Goal: Task Accomplishment & Management: Use online tool/utility

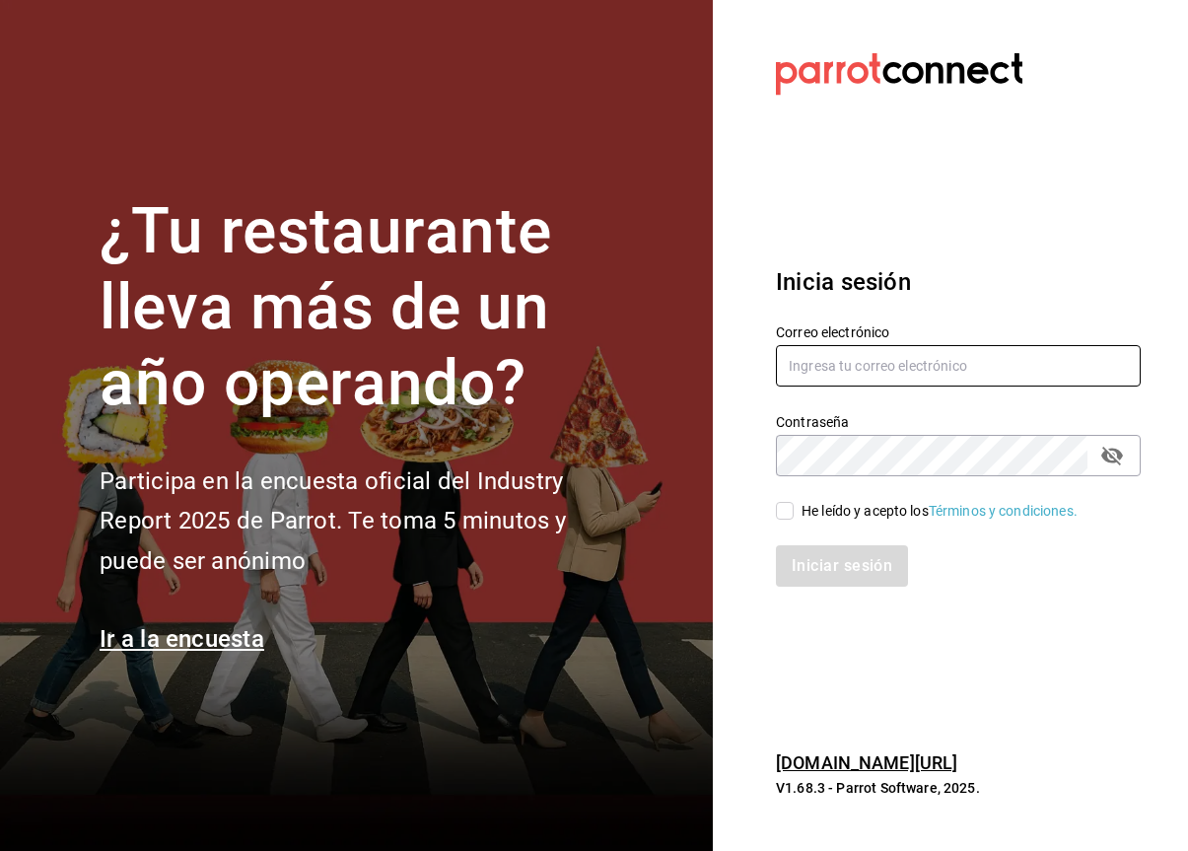
type input "lilianamedrano@playabichis.mx"
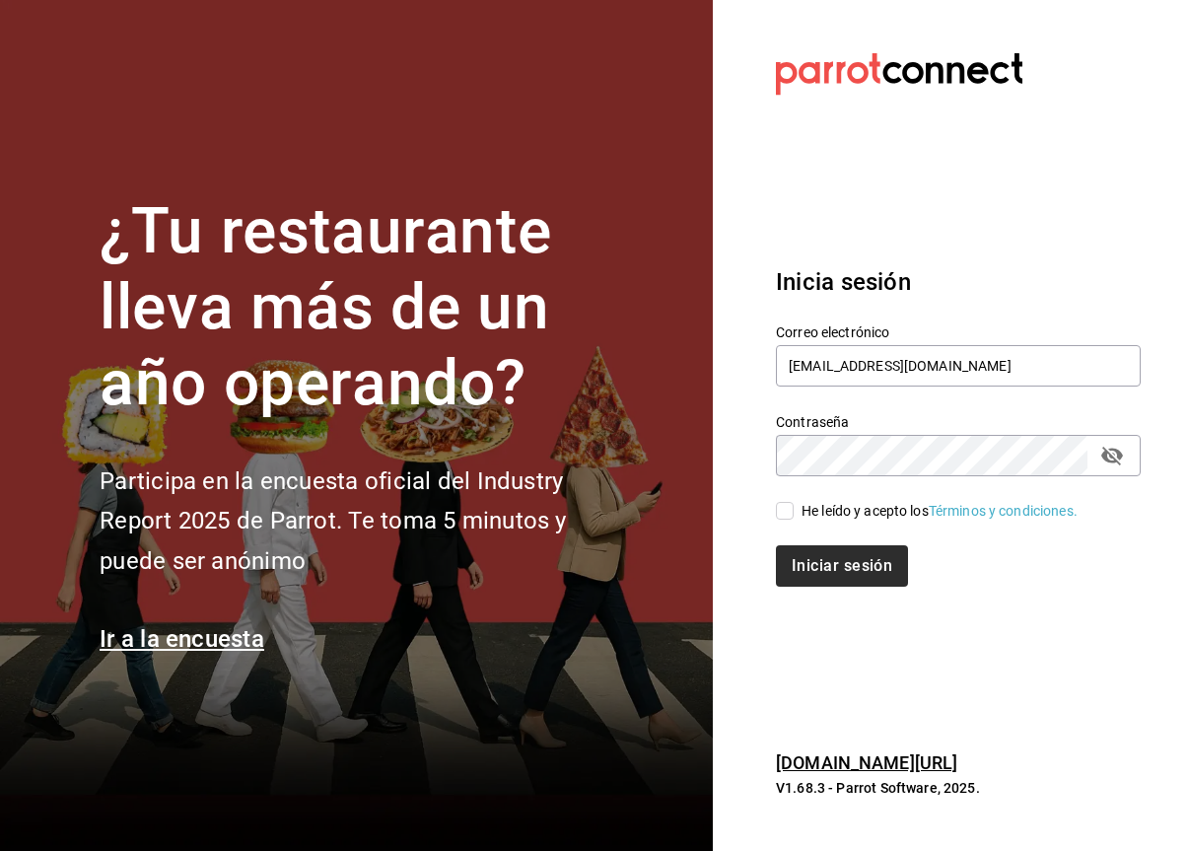
drag, startPoint x: 788, startPoint y: 514, endPoint x: 801, endPoint y: 552, distance: 40.5
click at [788, 515] on input "He leído y acepto los Términos y condiciones." at bounding box center [785, 511] width 18 height 18
checkbox input "true"
click at [812, 576] on button "Iniciar sesión" at bounding box center [843, 565] width 134 height 41
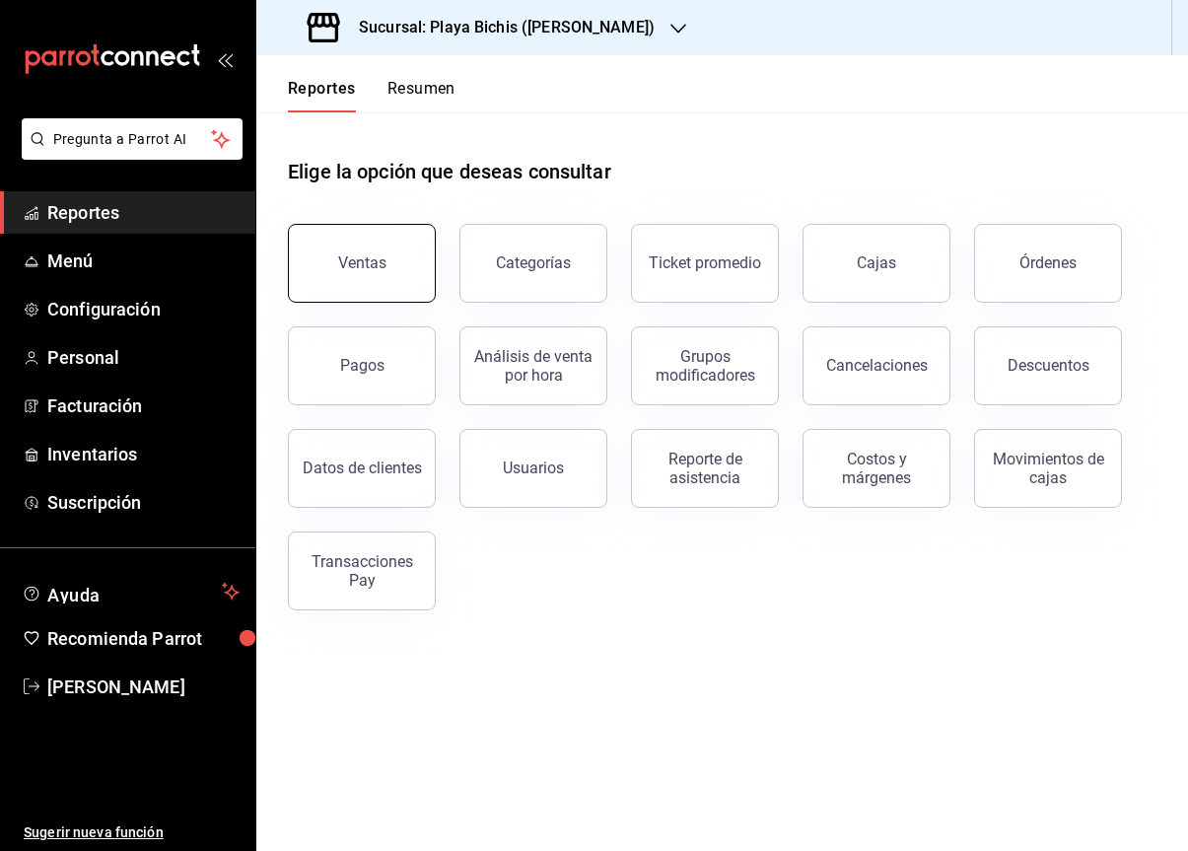
click at [337, 261] on button "Ventas" at bounding box center [362, 263] width 148 height 79
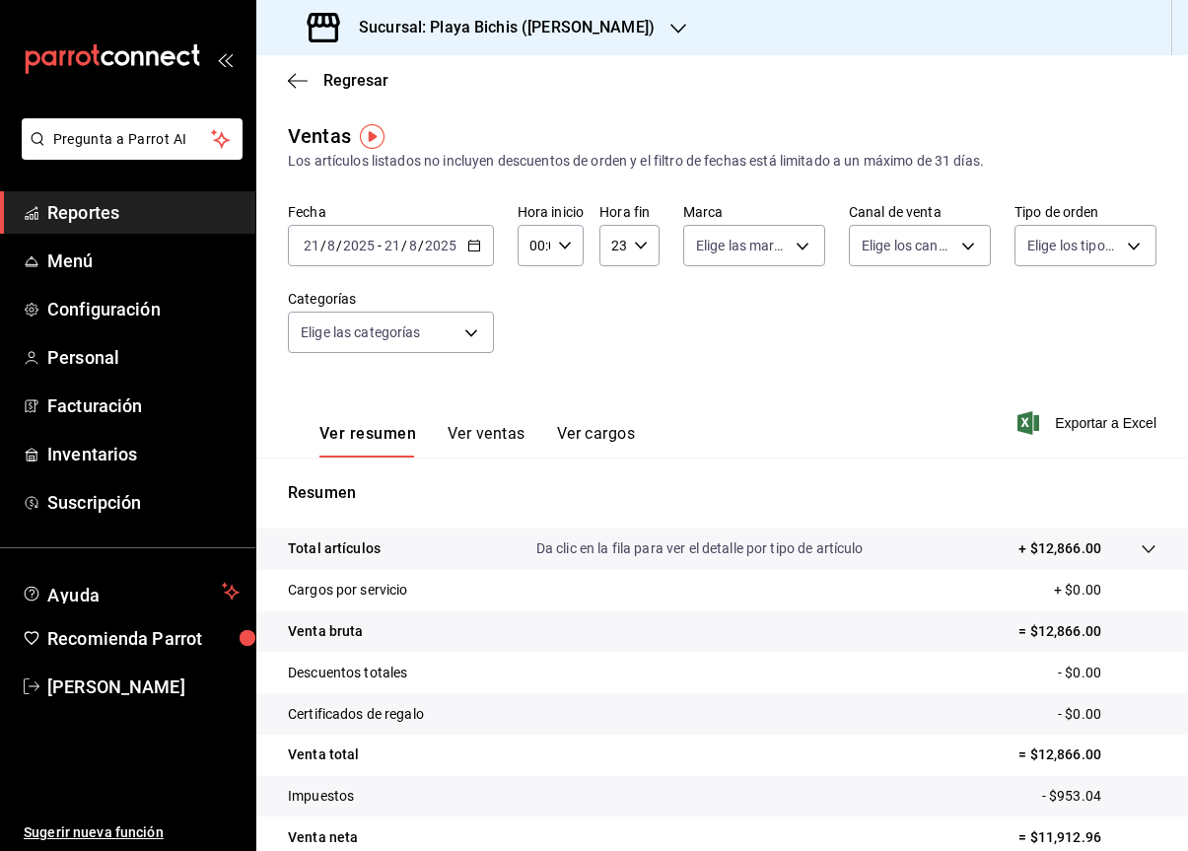
click at [467, 249] on icon "button" at bounding box center [474, 246] width 14 height 14
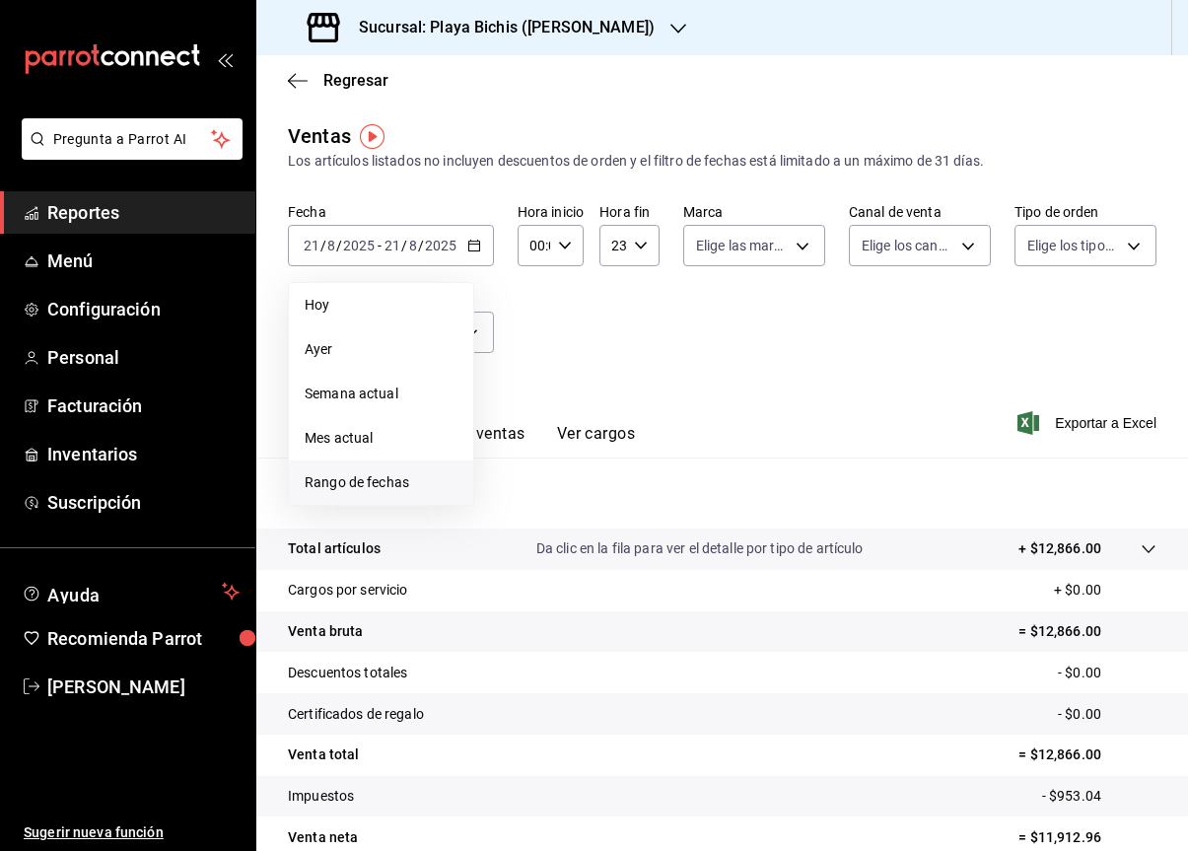
click at [377, 481] on span "Rango de fechas" at bounding box center [381, 482] width 153 height 21
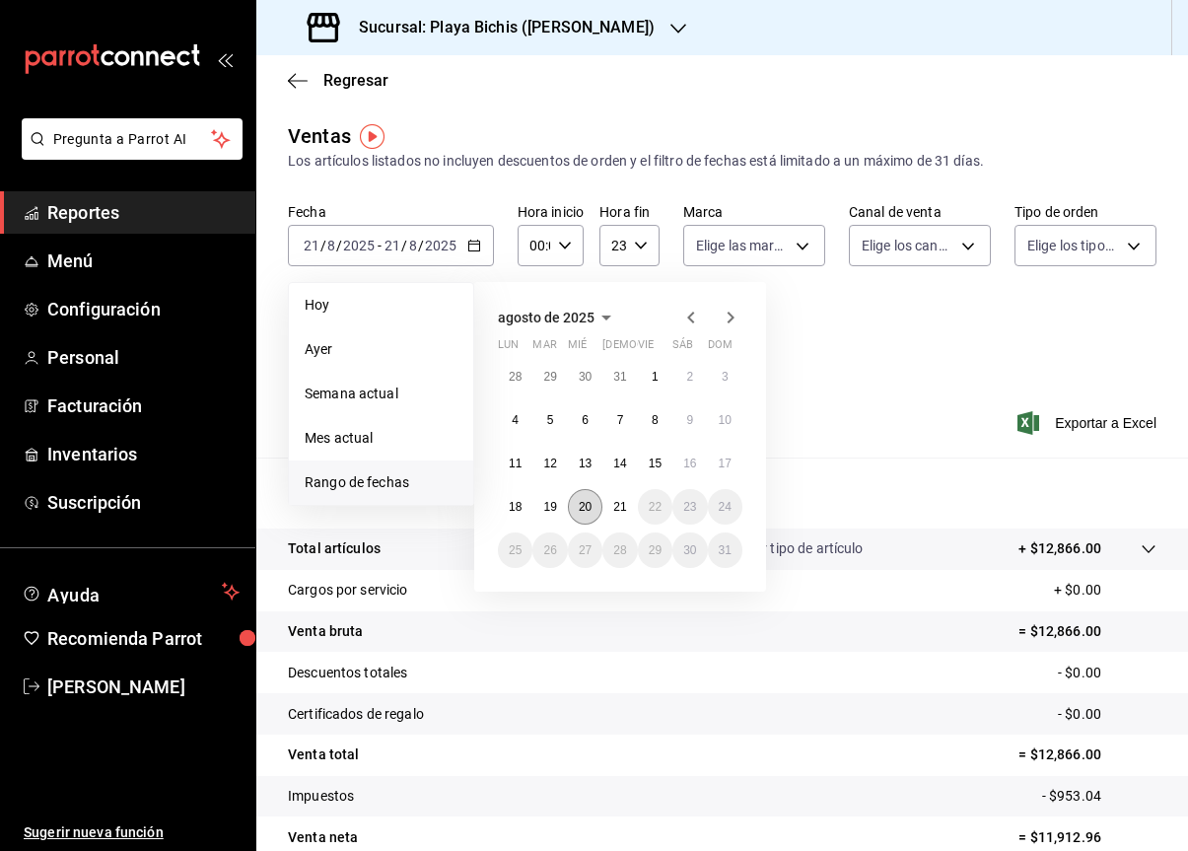
click at [588, 512] on abbr "20" at bounding box center [585, 507] width 13 height 14
click at [587, 510] on abbr "20" at bounding box center [585, 507] width 13 height 14
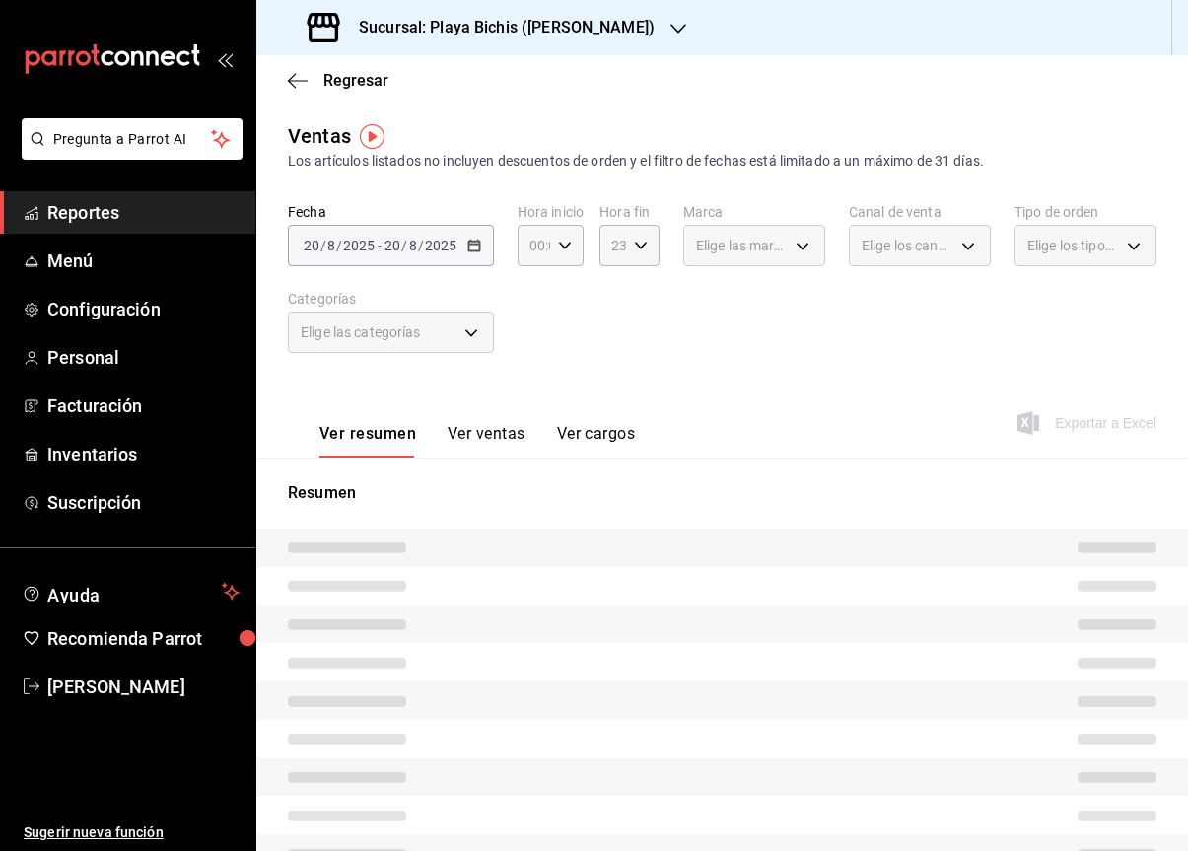
click at [587, 510] on div "Resumen" at bounding box center [722, 688] width 932 height 415
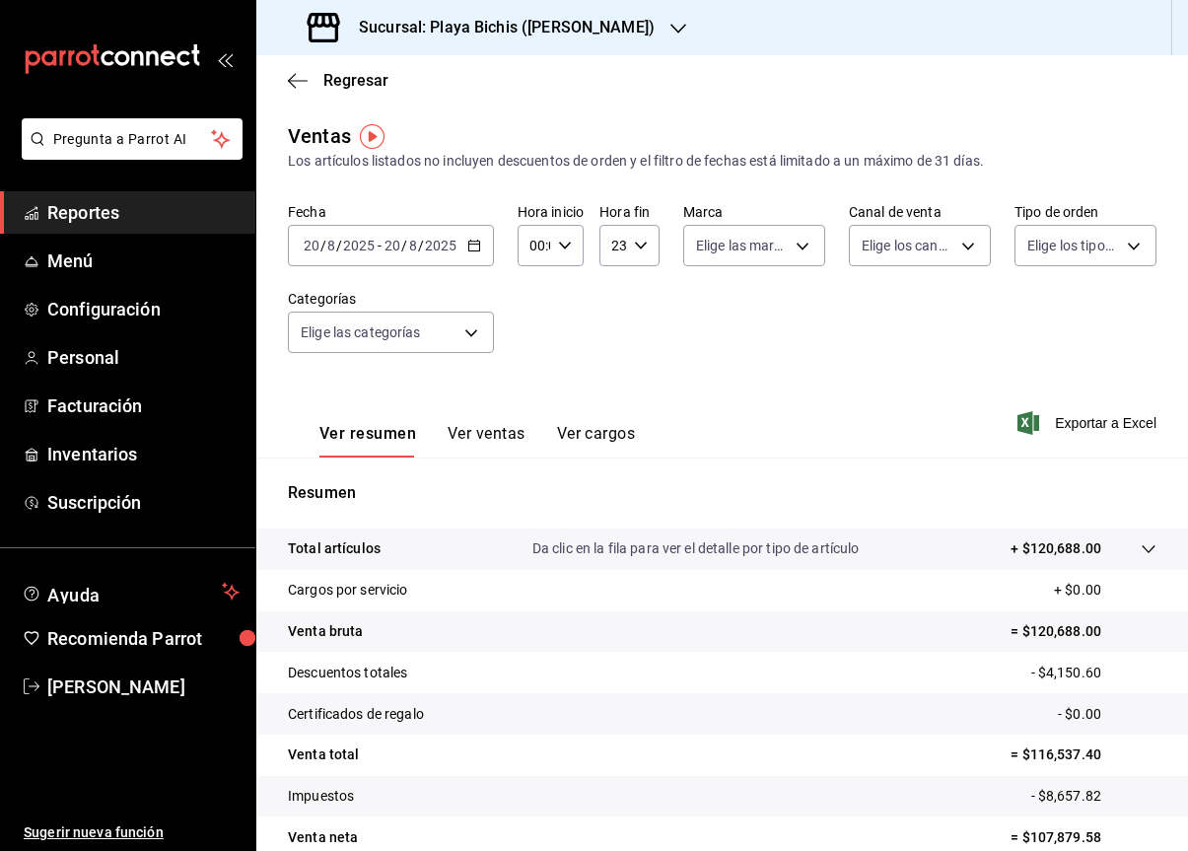
click at [475, 244] on \(Stroke\) "button" at bounding box center [473, 244] width 11 height 1
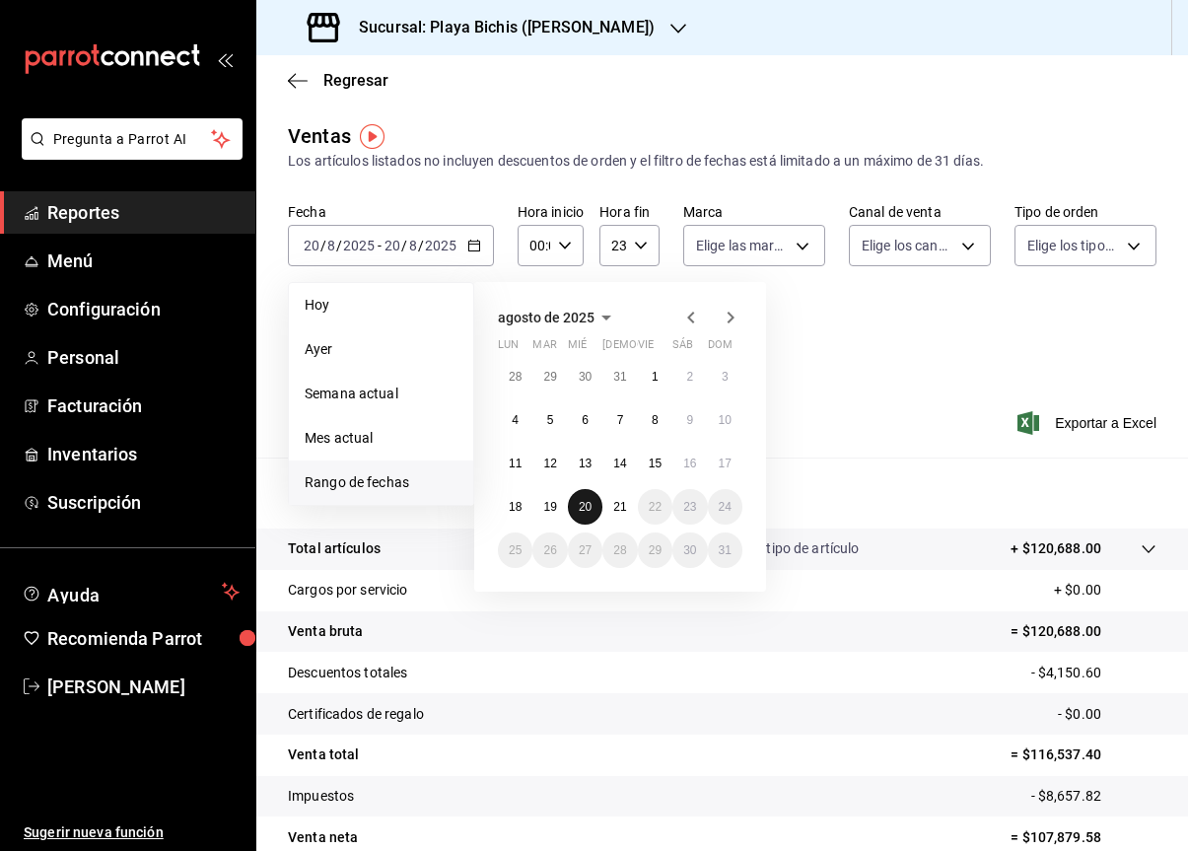
click at [588, 507] on abbr "20" at bounding box center [585, 507] width 13 height 14
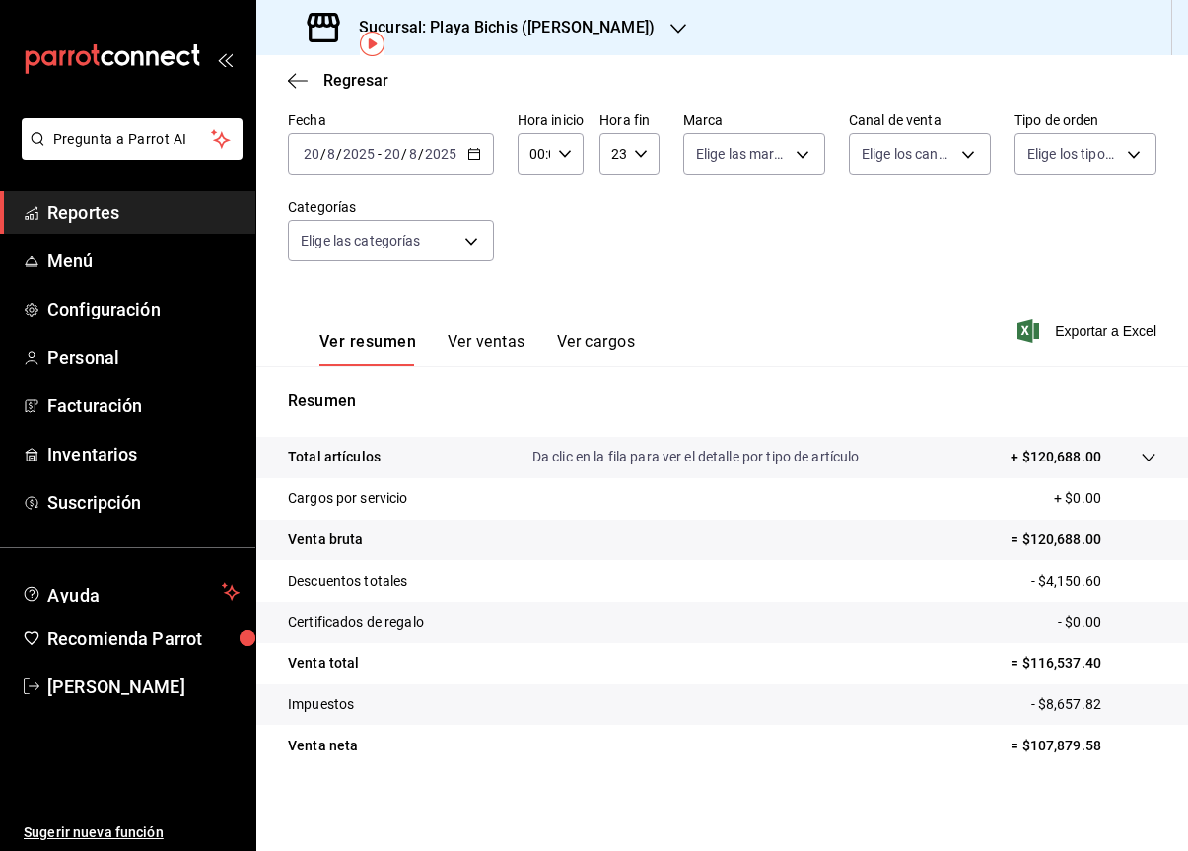
scroll to position [94, 0]
click at [729, 460] on p "Da clic en la fila para ver el detalle por tipo de artículo" at bounding box center [696, 455] width 327 height 21
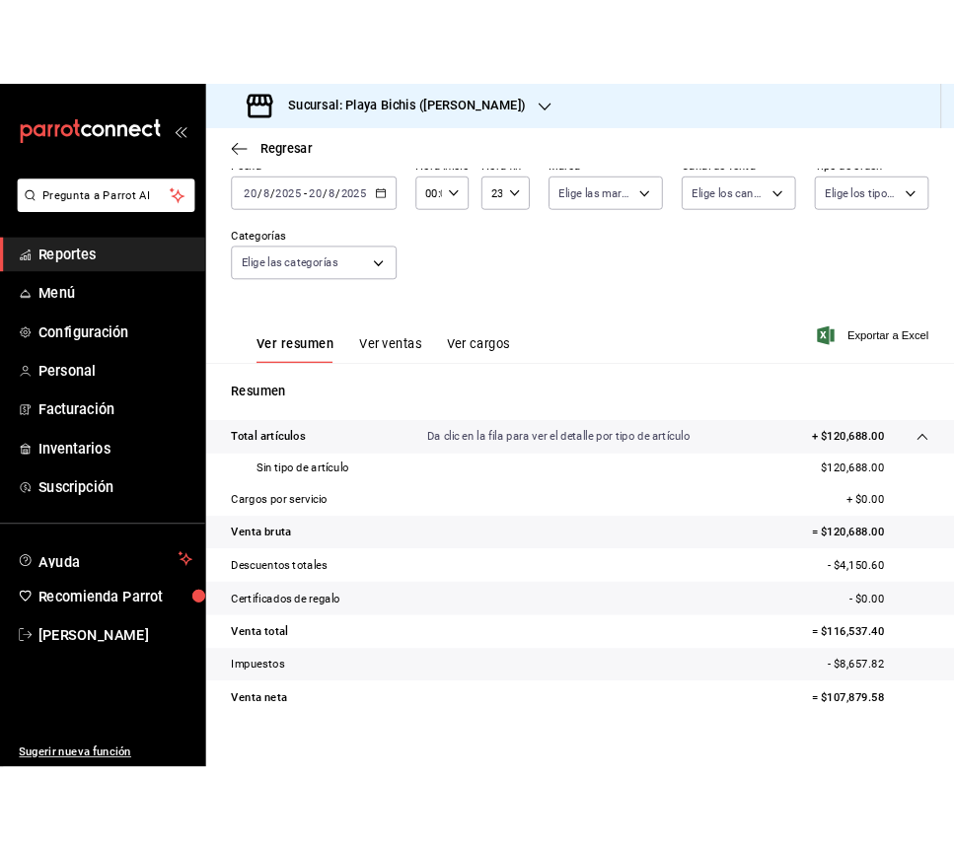
scroll to position [130, 0]
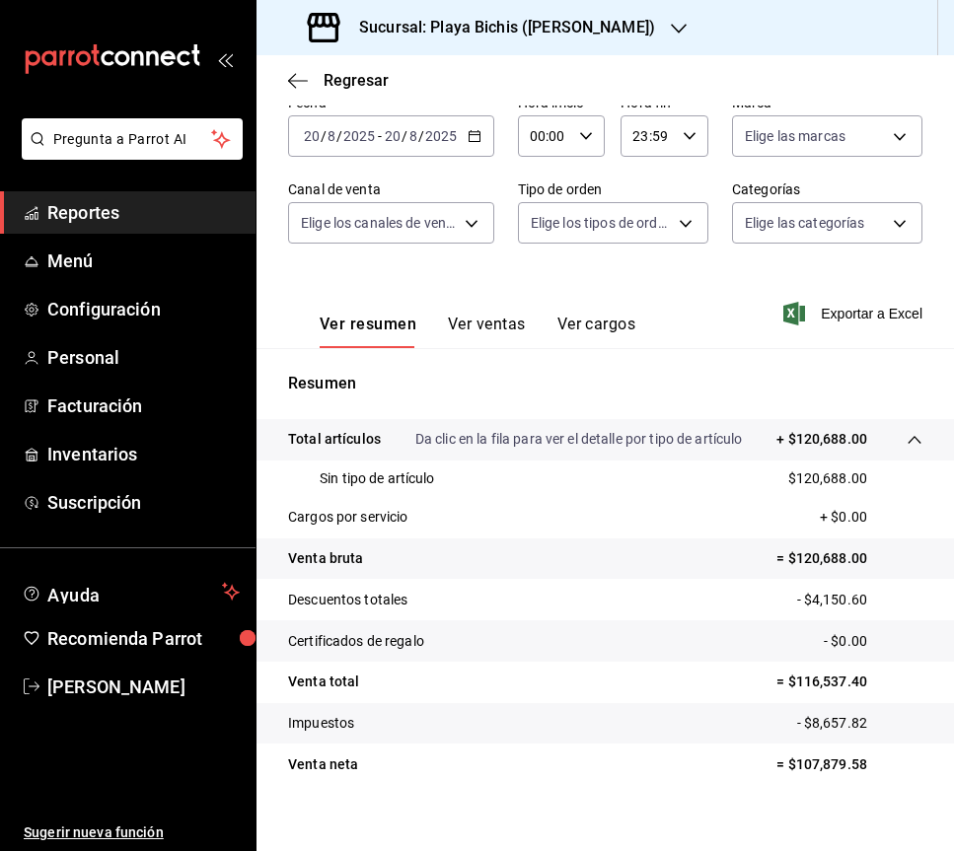
click at [642, 23] on div "Sucursal: Playa Bichis ([PERSON_NAME])" at bounding box center [483, 27] width 422 height 55
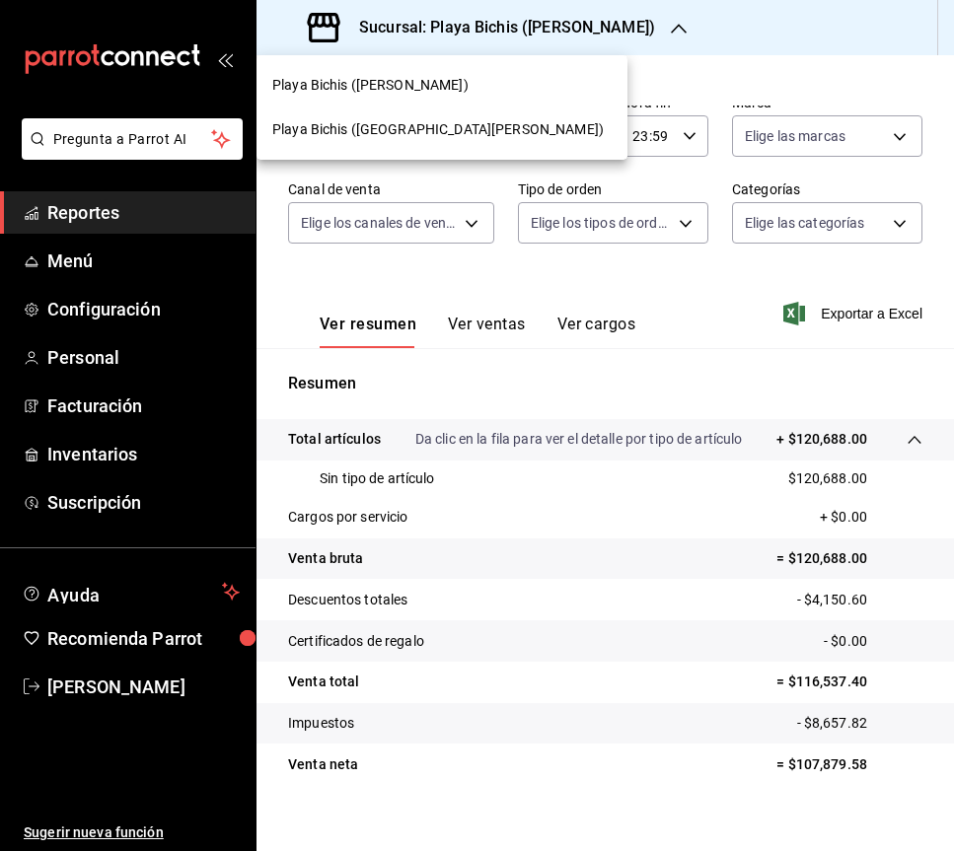
click at [399, 131] on span "Playa Bichis ([GEOGRAPHIC_DATA][PERSON_NAME])" at bounding box center [437, 129] width 331 height 21
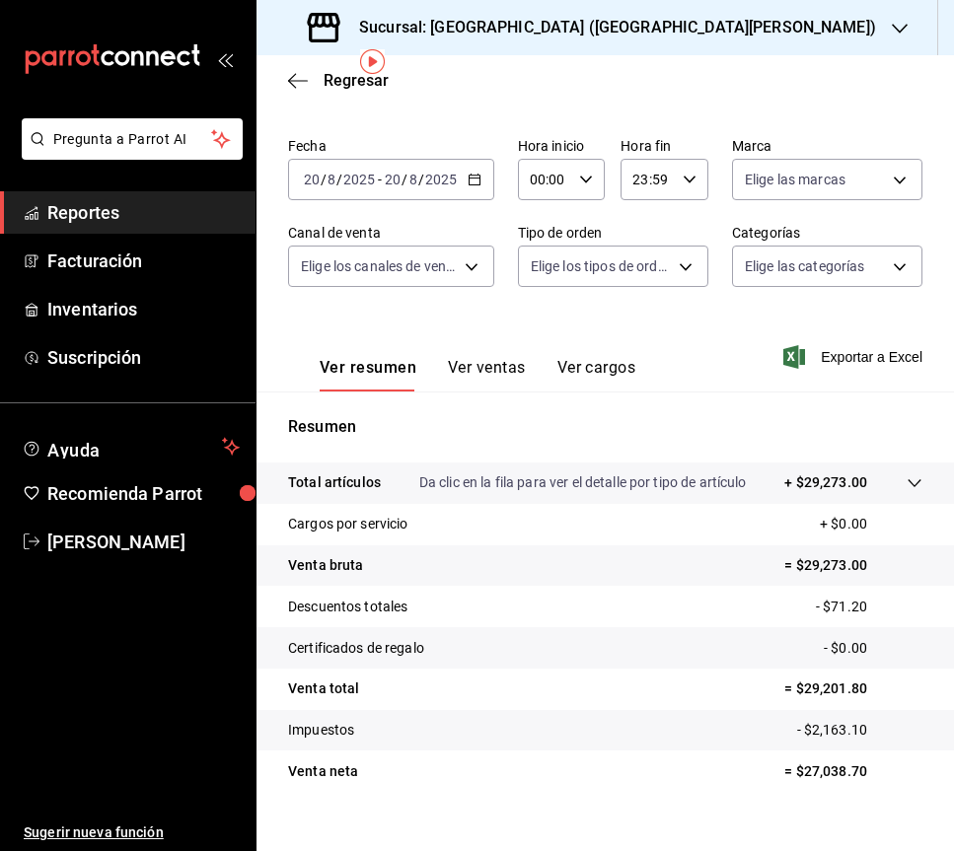
scroll to position [114, 0]
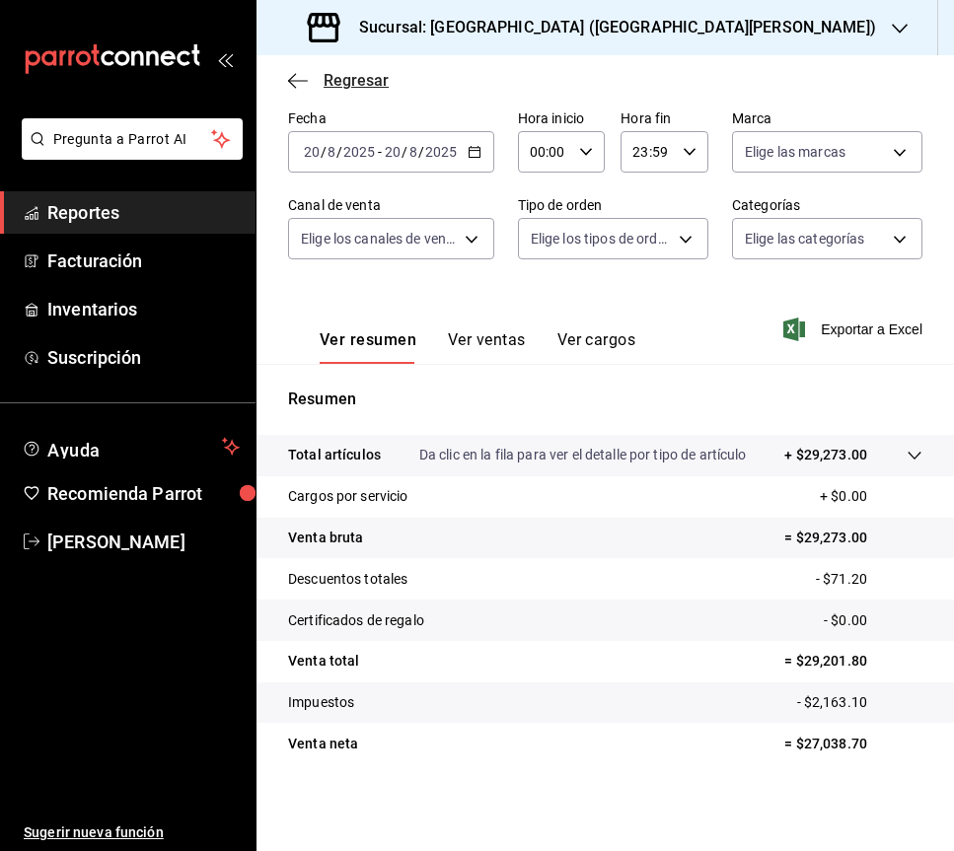
click at [285, 82] on div "Regresar" at bounding box center [604, 80] width 697 height 50
click at [290, 80] on icon "button" at bounding box center [298, 80] width 20 height 1
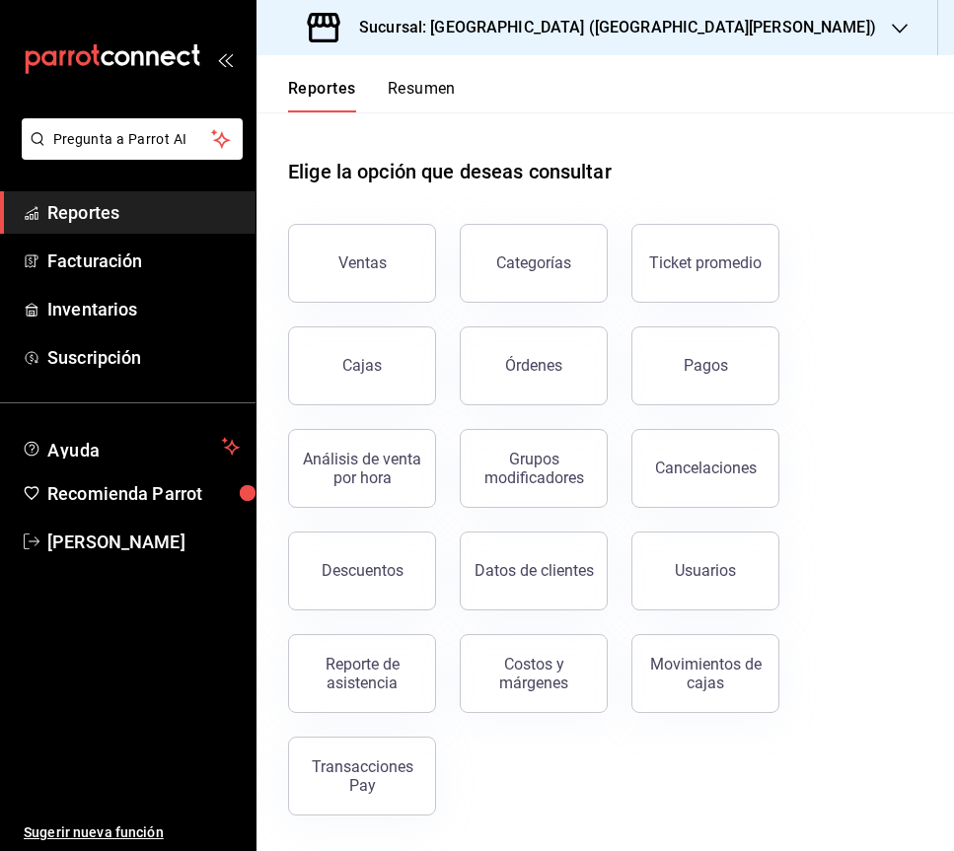
click at [892, 23] on icon "button" at bounding box center [900, 29] width 16 height 16
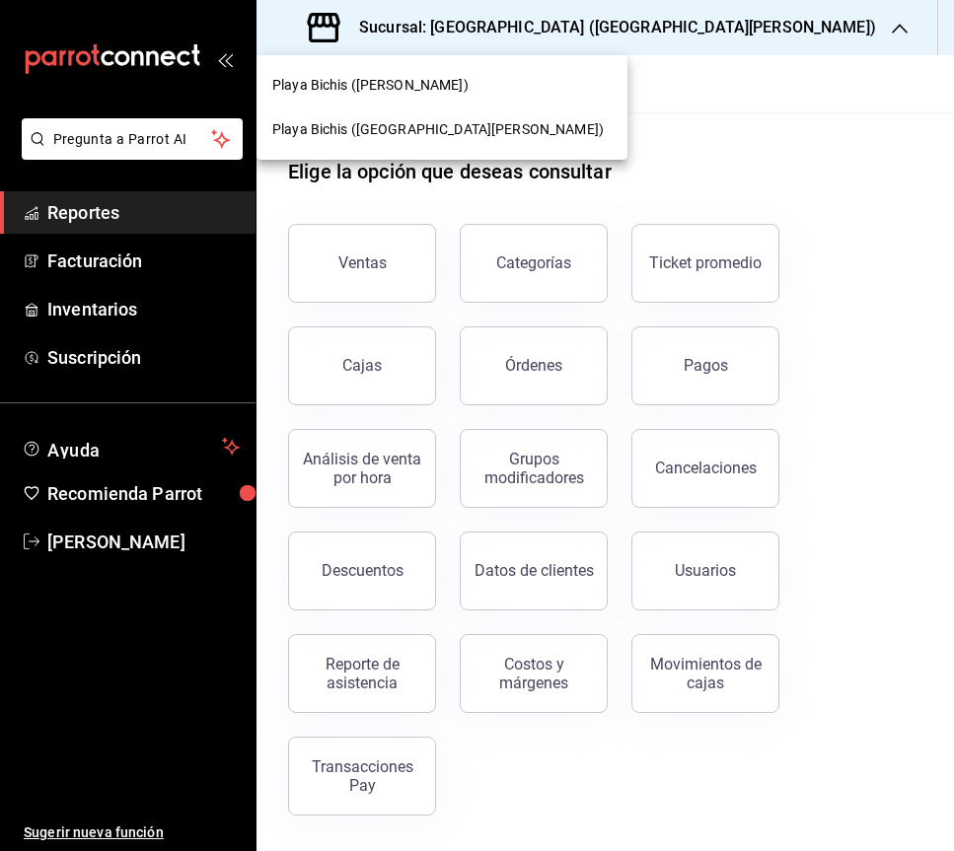
click at [420, 87] on span "Playa Bichis ([PERSON_NAME])" at bounding box center [370, 85] width 196 height 21
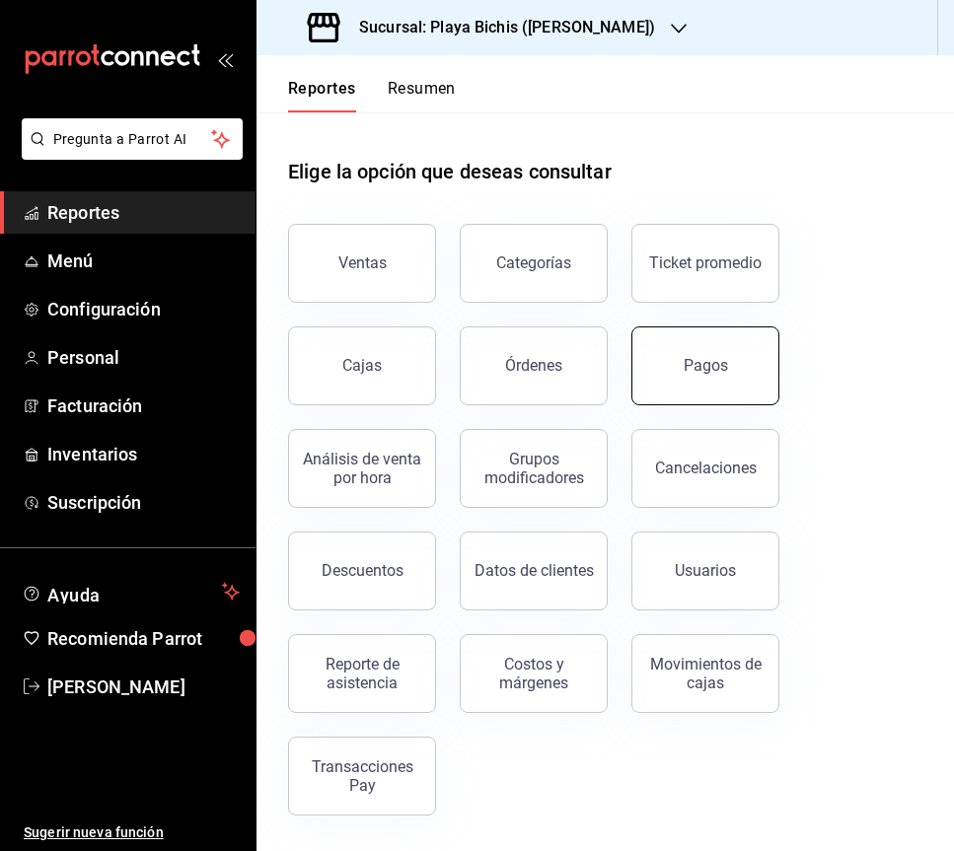
click at [690, 366] on div "Pagos" at bounding box center [705, 365] width 44 height 19
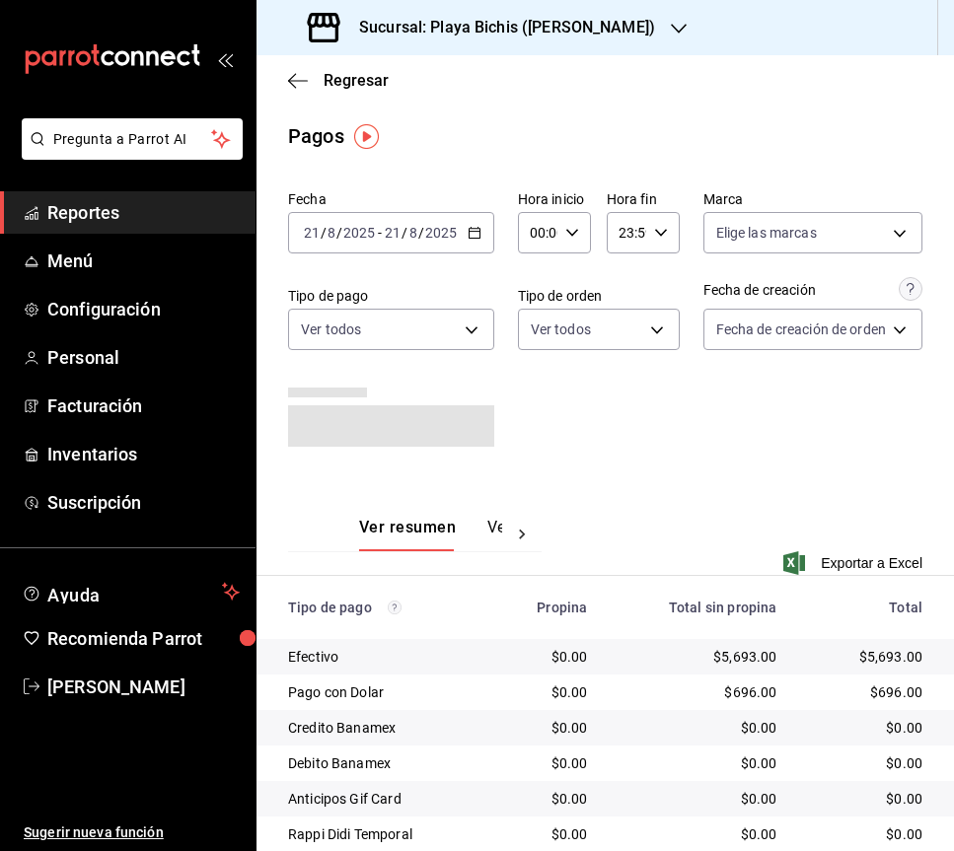
click at [469, 238] on \(Stroke\) "button" at bounding box center [474, 233] width 12 height 11
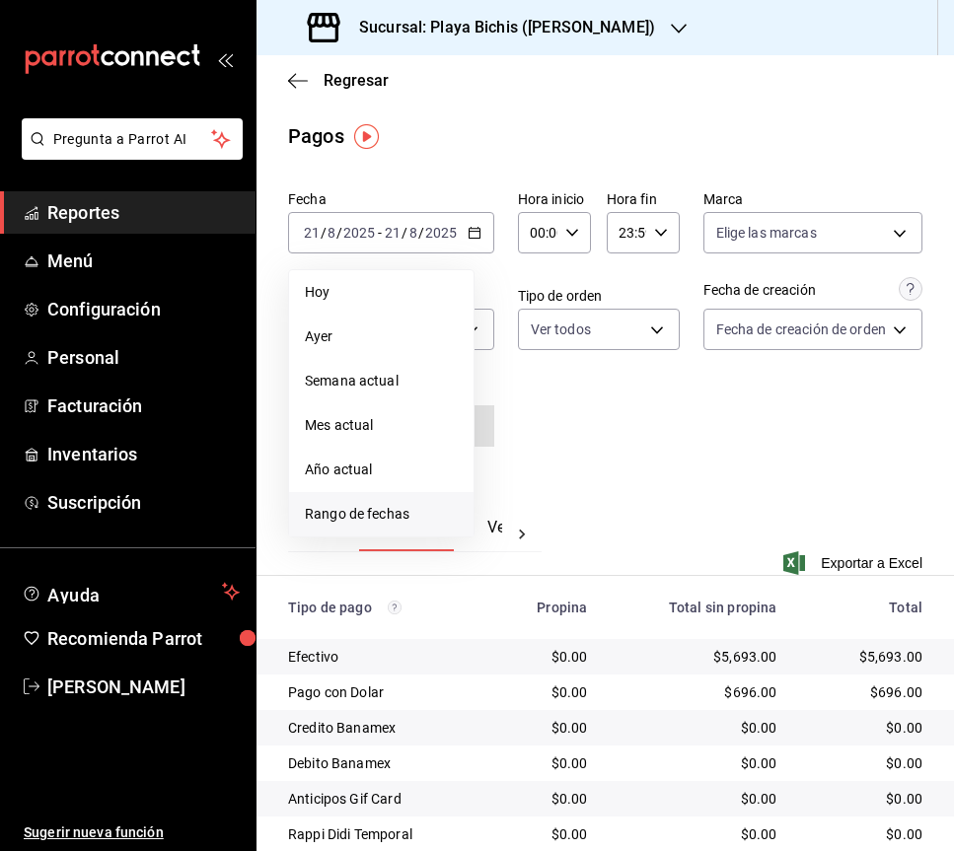
click at [359, 521] on span "Rango de fechas" at bounding box center [381, 514] width 153 height 21
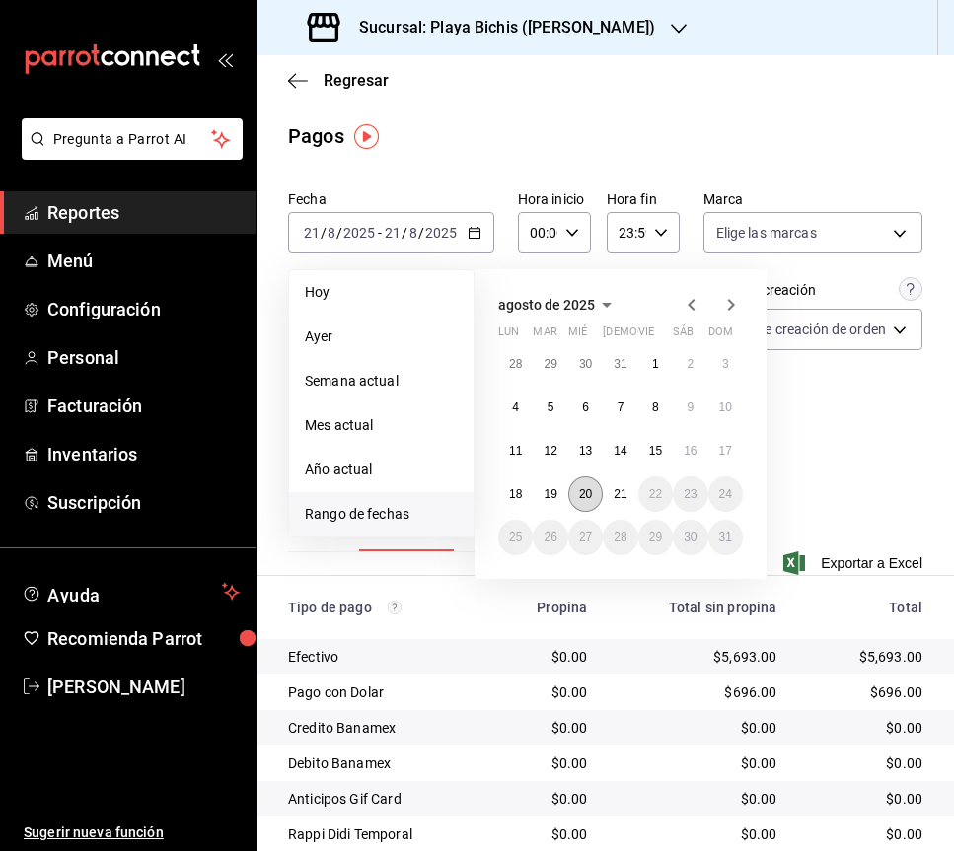
click at [585, 496] on abbr "20" at bounding box center [585, 494] width 13 height 14
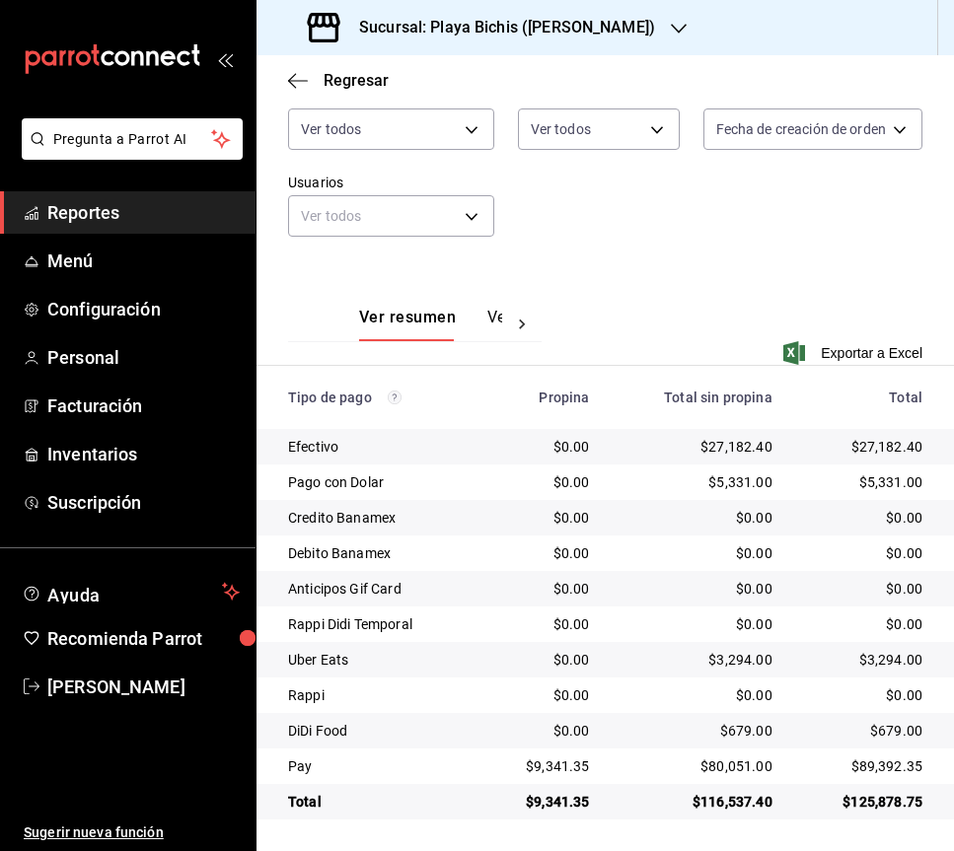
scroll to position [200, 0]
click at [671, 27] on icon "button" at bounding box center [679, 29] width 16 height 10
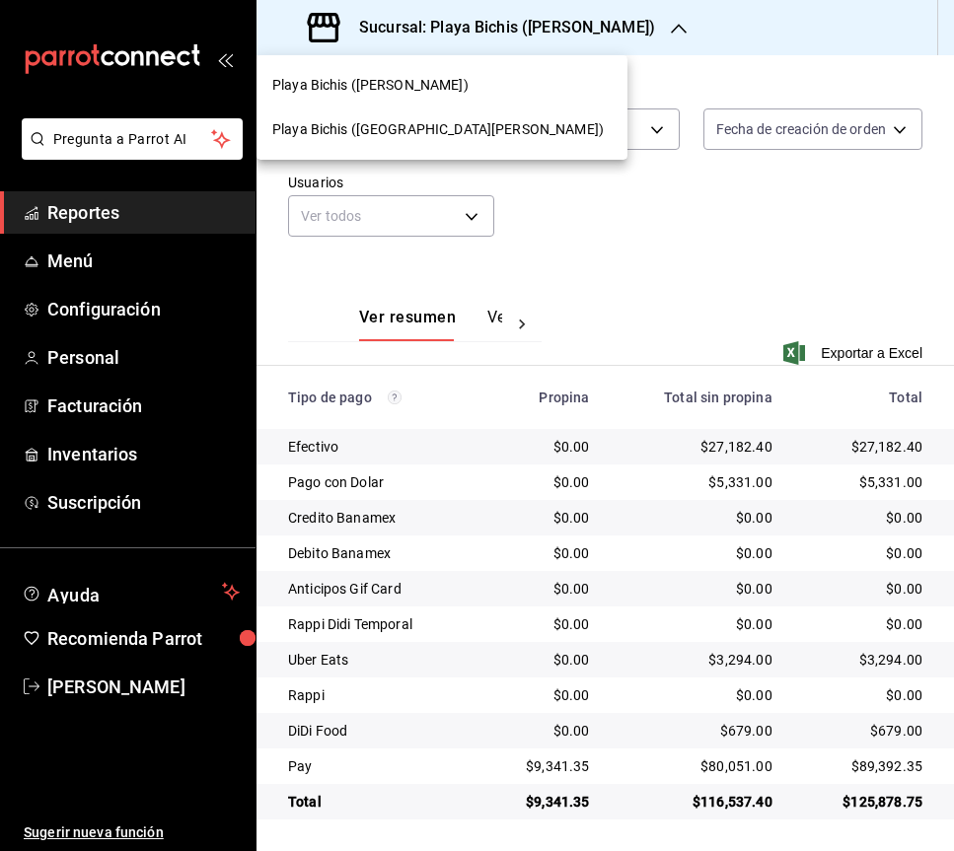
click at [437, 138] on span "Playa Bichis ([GEOGRAPHIC_DATA][PERSON_NAME])" at bounding box center [437, 129] width 331 height 21
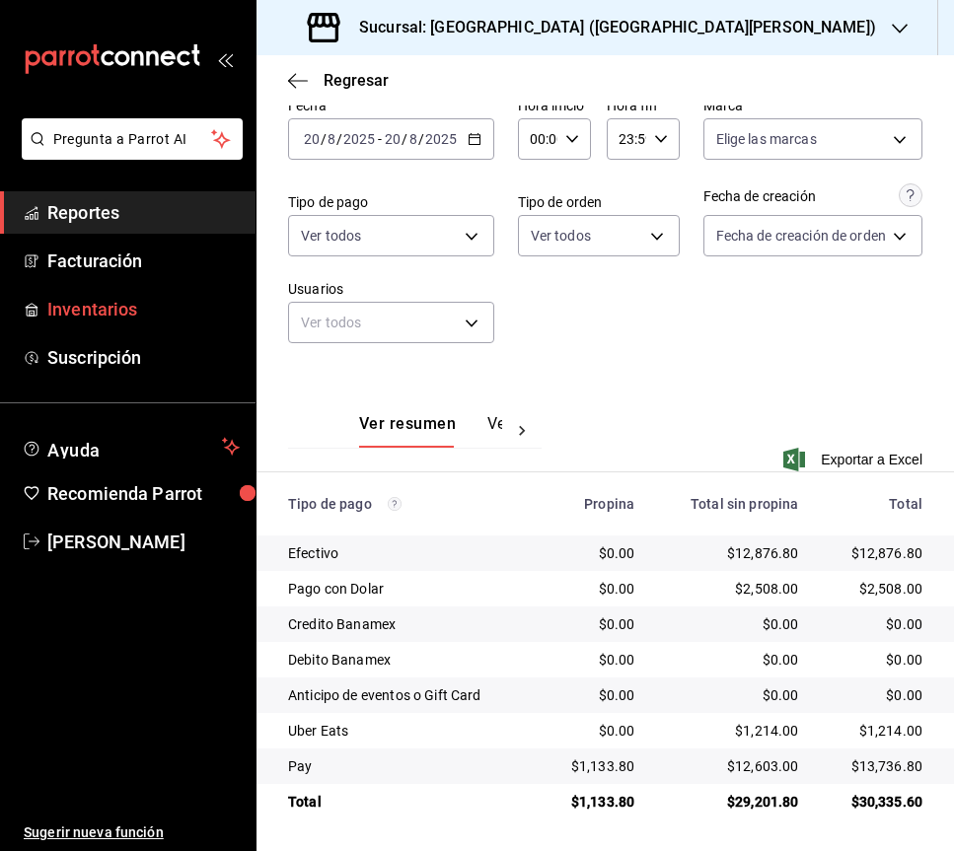
scroll to position [94, 0]
